Goal: Task Accomplishment & Management: Use online tool/utility

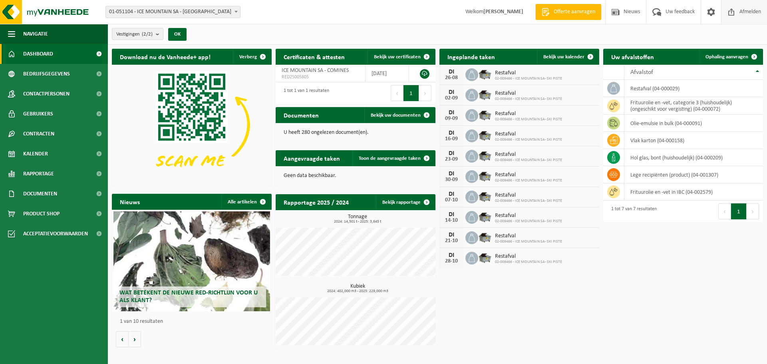
click at [733, 15] on span at bounding box center [732, 12] width 12 height 24
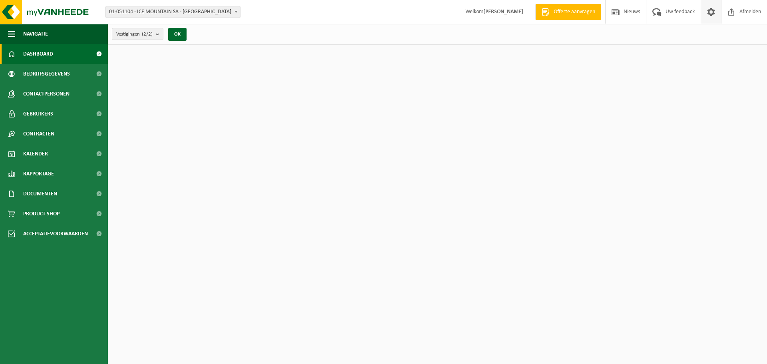
click at [713, 14] on span at bounding box center [712, 12] width 12 height 24
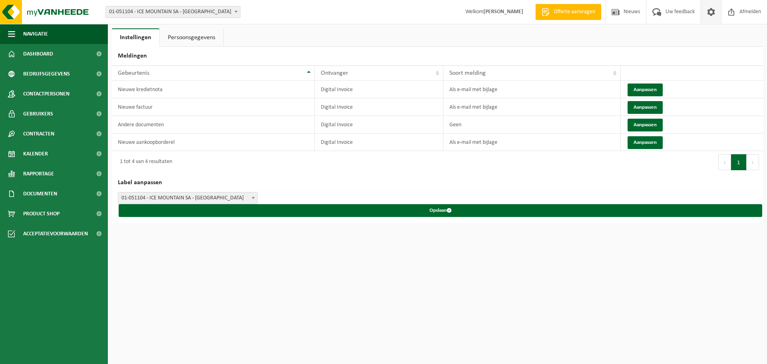
click at [197, 38] on link "Persoonsgegevens" at bounding box center [192, 37] width 64 height 18
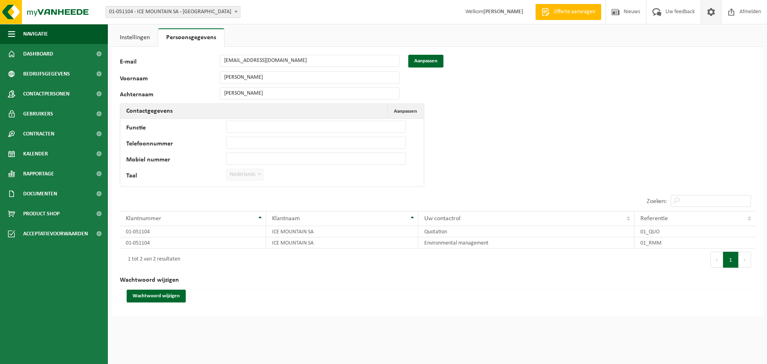
click at [605, 42] on ul "Instellingen Persoonsgegevens" at bounding box center [438, 37] width 652 height 18
click at [177, 16] on span "01-051104 - ICE MOUNTAIN SA - [GEOGRAPHIC_DATA]" at bounding box center [173, 11] width 134 height 11
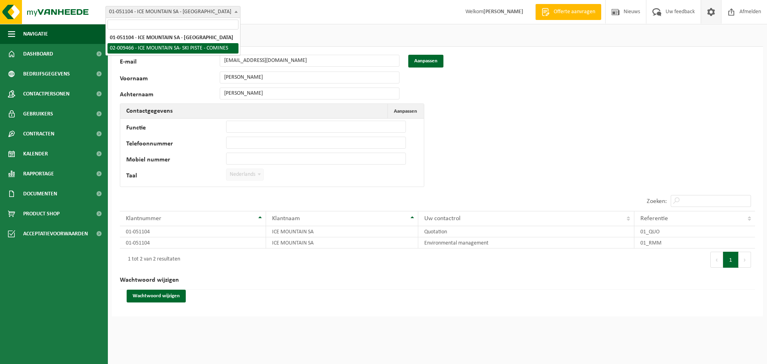
select select "20842"
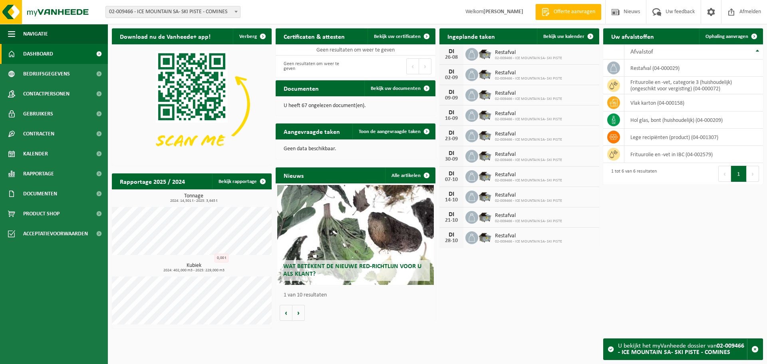
click at [98, 52] on span at bounding box center [99, 54] width 18 height 20
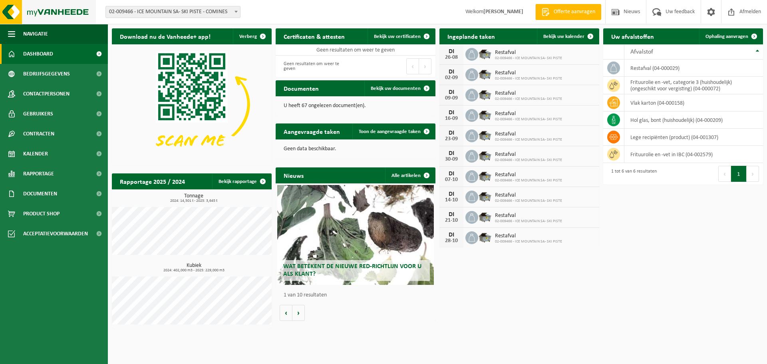
click at [55, 12] on img at bounding box center [48, 12] width 96 height 24
click at [714, 12] on span at bounding box center [712, 12] width 12 height 24
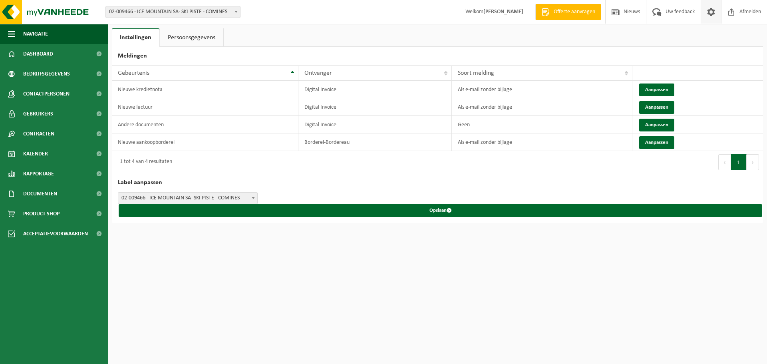
click at [187, 33] on link "Persoonsgegevens" at bounding box center [192, 37] width 64 height 18
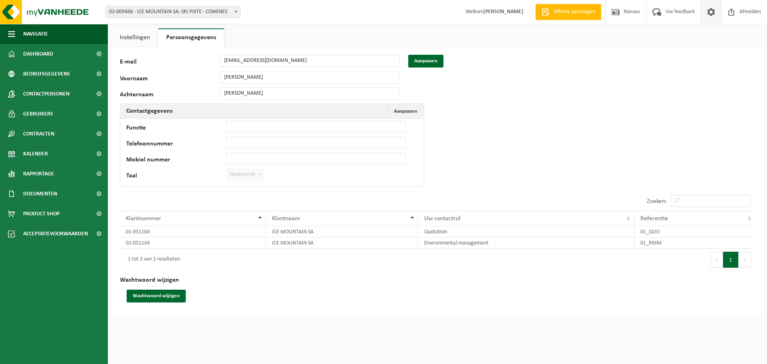
click at [231, 177] on span "Nederlands" at bounding box center [245, 174] width 37 height 11
click at [416, 112] on span "Aanpassen" at bounding box center [405, 111] width 23 height 5
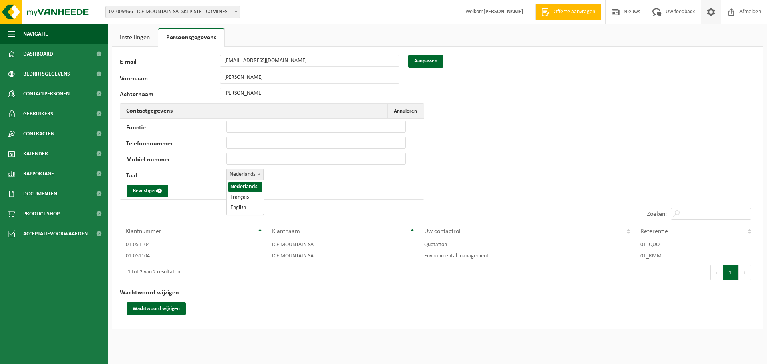
click at [256, 173] on span at bounding box center [259, 174] width 8 height 10
select select "1"
click at [145, 190] on button "Bevestigen" at bounding box center [147, 191] width 41 height 13
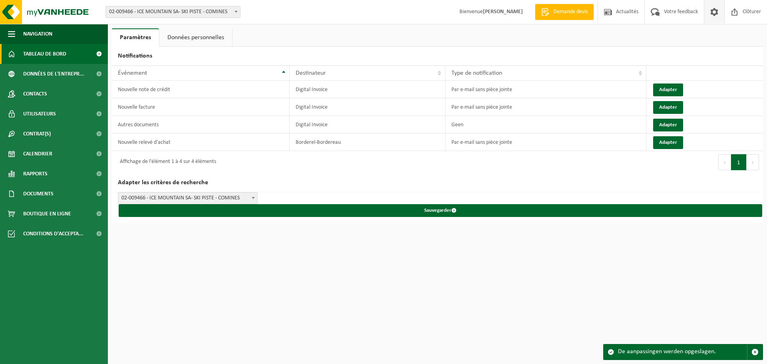
click at [47, 57] on span "Tableau de bord" at bounding box center [44, 54] width 43 height 20
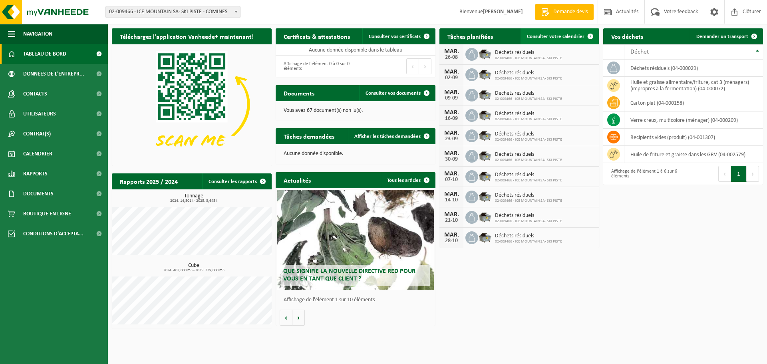
click at [550, 35] on span "Consulter votre calendrier" at bounding box center [556, 36] width 58 height 5
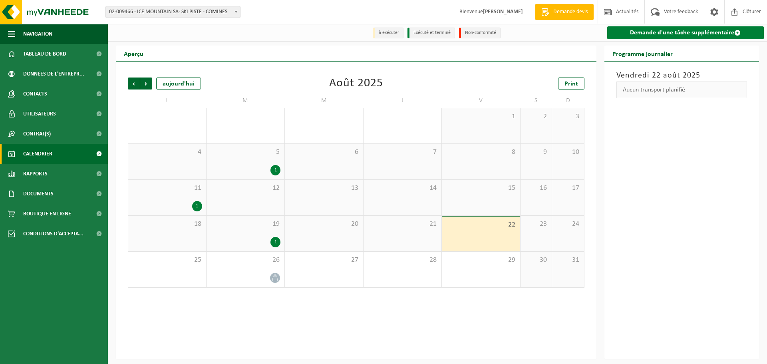
click at [688, 35] on link "Demande d'une tâche supplémentaire" at bounding box center [686, 32] width 157 height 13
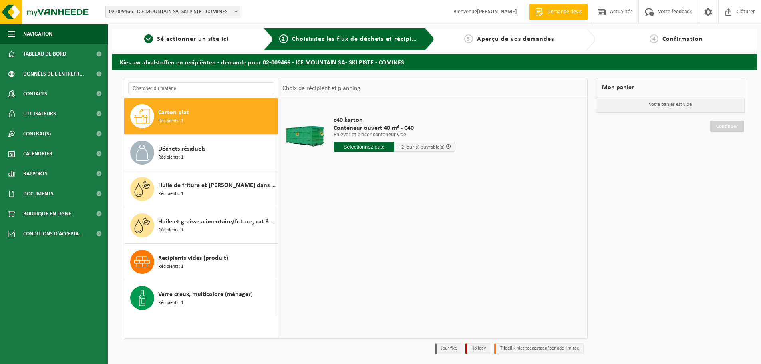
click at [194, 116] on div "Carton plat Récipients: 1" at bounding box center [217, 116] width 118 height 24
click at [371, 143] on input "text" at bounding box center [364, 147] width 61 height 10
click at [339, 243] on div "25" at bounding box center [341, 243] width 14 height 13
type input "à partir de 2025-08-25"
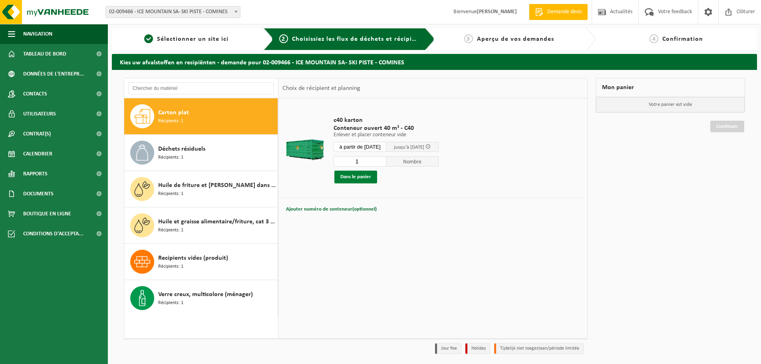
click at [360, 176] on button "Dans le panier" at bounding box center [356, 177] width 43 height 13
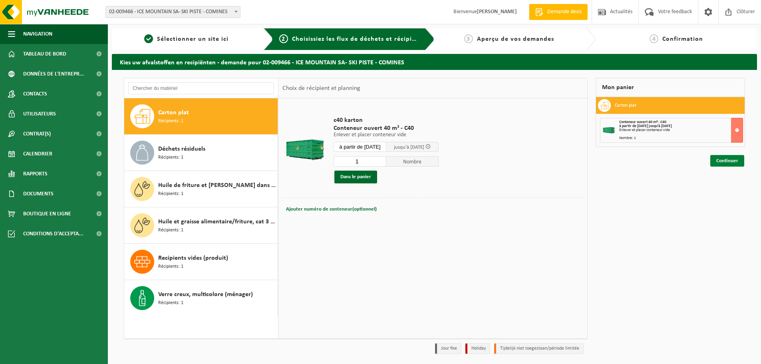
click at [728, 159] on link "Continuer" at bounding box center [728, 161] width 34 height 12
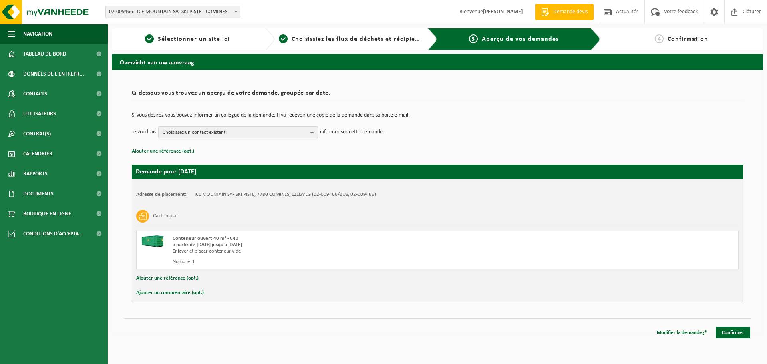
click at [233, 134] on span "Choisissez un contact existant" at bounding box center [235, 133] width 145 height 12
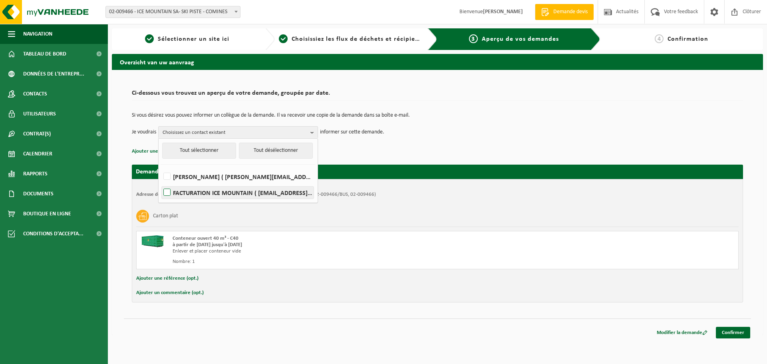
click at [226, 195] on label "FACTURATION ICE MOUNTAIN ( invoice@ice-mountain.com )" at bounding box center [238, 193] width 152 height 12
click at [161, 183] on input "FACTURATION ICE MOUNTAIN ( invoice@ice-mountain.com )" at bounding box center [160, 182] width 0 height 0
checkbox input "true"
click at [313, 131] on b "button" at bounding box center [314, 133] width 7 height 12
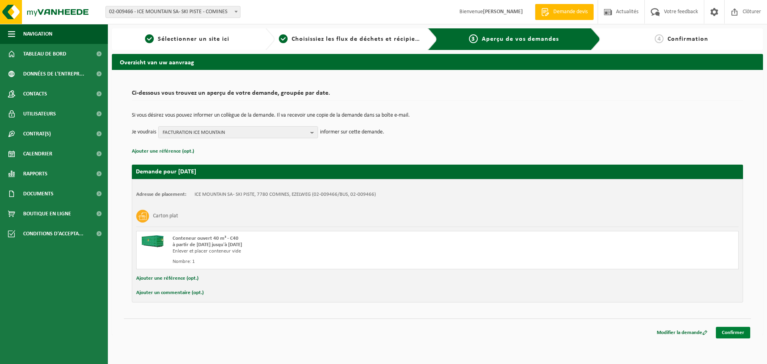
click at [735, 333] on link "Confirmer" at bounding box center [733, 333] width 34 height 12
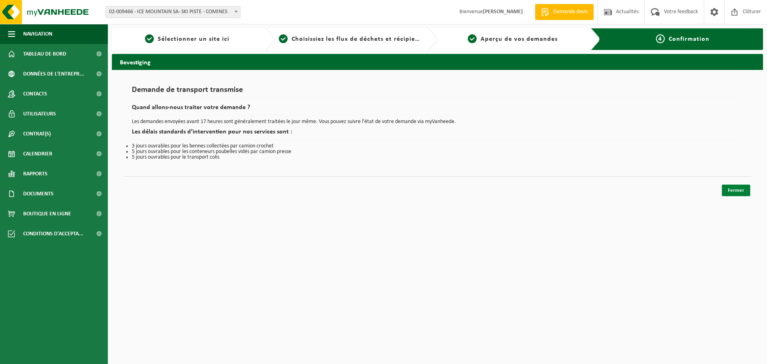
click at [733, 192] on link "Fermer" at bounding box center [736, 191] width 28 height 12
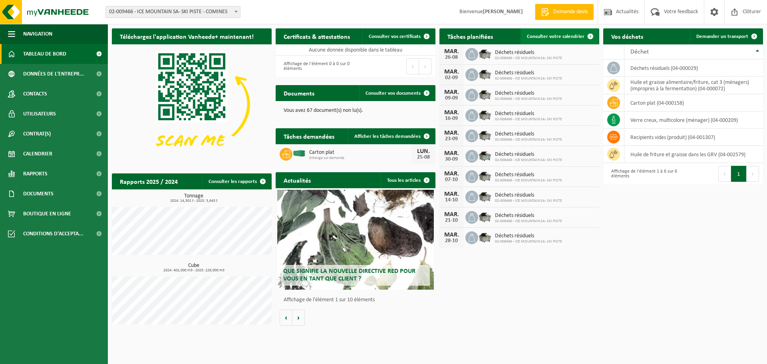
click at [565, 37] on span "Consulter votre calendrier" at bounding box center [556, 36] width 58 height 5
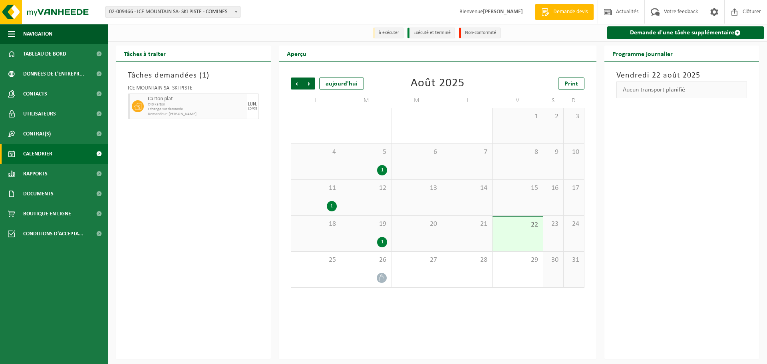
click at [195, 108] on span "Echange sur demande" at bounding box center [196, 109] width 97 height 5
click at [253, 107] on div "25/08" at bounding box center [253, 109] width 10 height 4
click at [140, 109] on icon at bounding box center [137, 106] width 7 height 7
click at [54, 55] on span "Tableau de bord" at bounding box center [44, 54] width 43 height 20
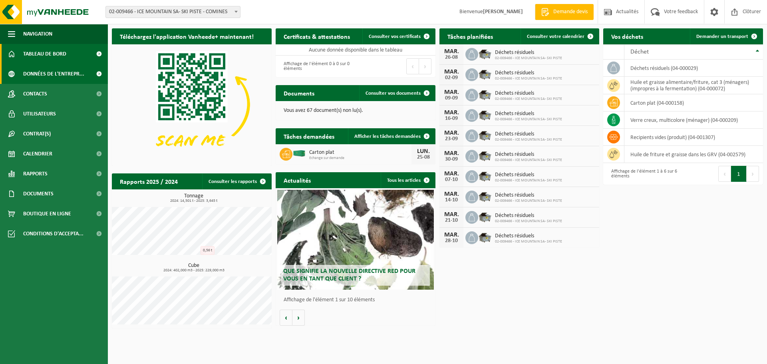
click at [46, 76] on span "Données de l'entrepr..." at bounding box center [53, 74] width 61 height 20
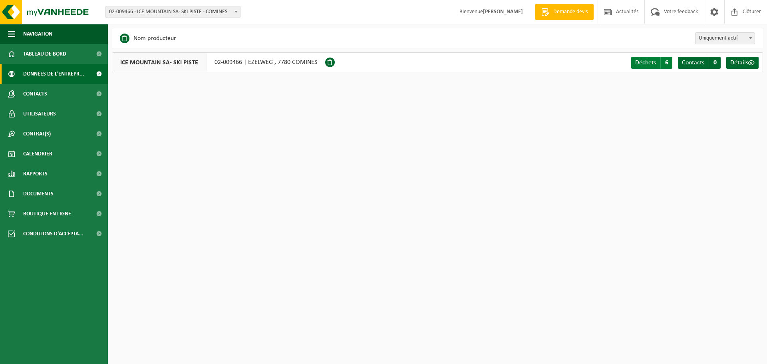
click at [645, 61] on span "Déchets" at bounding box center [646, 63] width 21 height 6
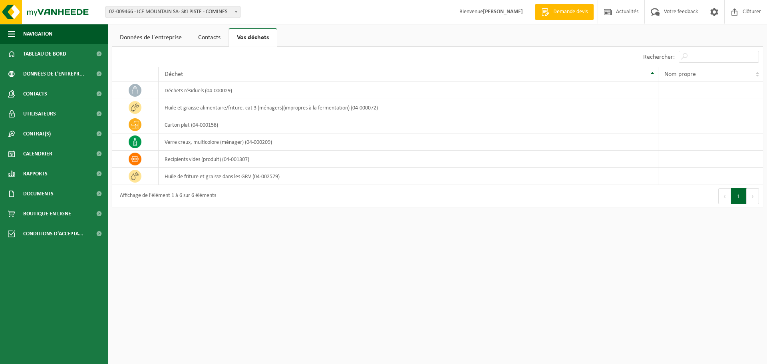
click at [218, 40] on link "Contacts" at bounding box center [209, 37] width 38 height 18
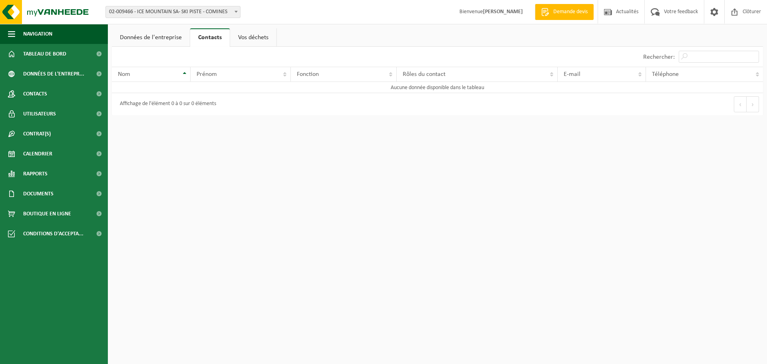
click at [243, 34] on link "Vos déchets" at bounding box center [253, 37] width 46 height 18
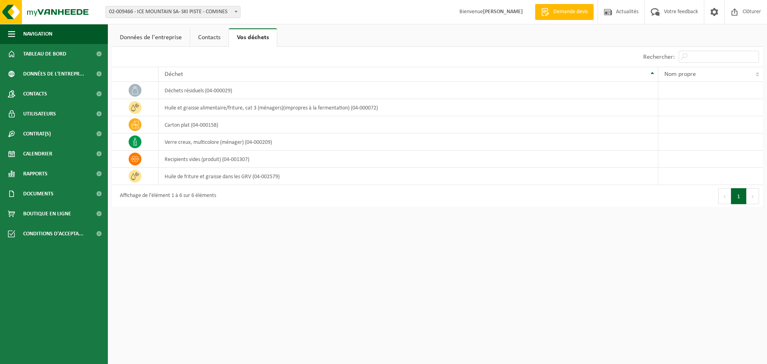
click at [149, 39] on link "Données de l'entreprise" at bounding box center [151, 37] width 78 height 18
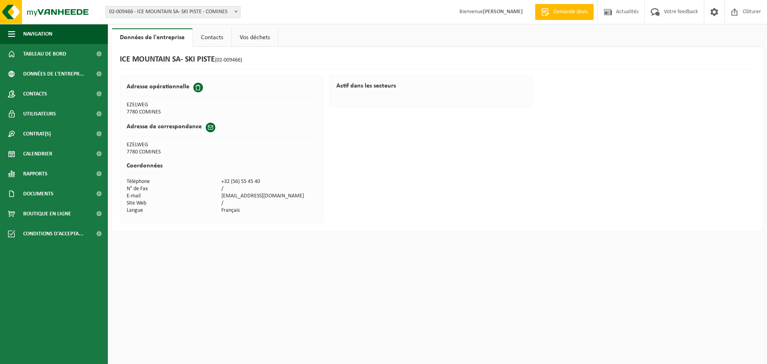
click at [259, 41] on link "Vos déchets" at bounding box center [255, 37] width 46 height 18
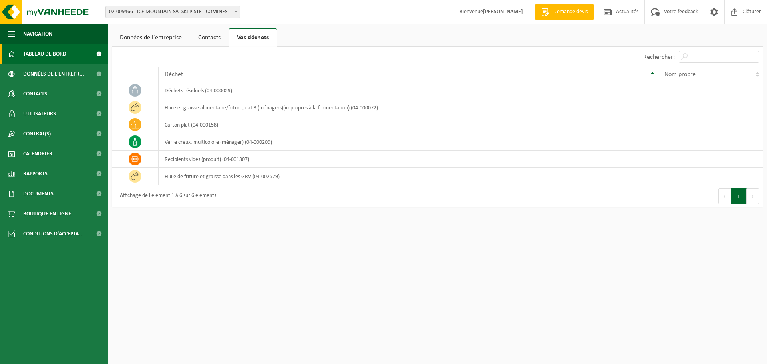
click at [34, 53] on span "Tableau de bord" at bounding box center [44, 54] width 43 height 20
